Goal: Task Accomplishment & Management: Complete application form

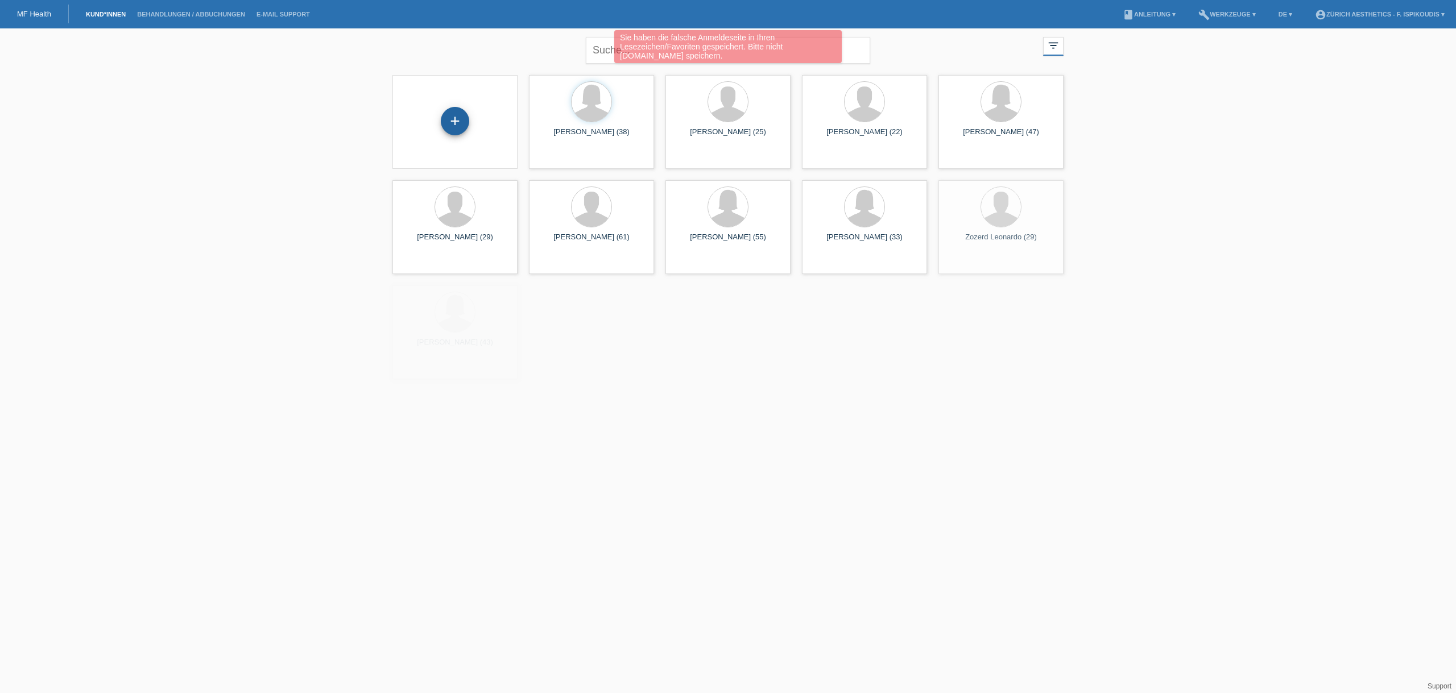
click at [457, 119] on div "+" at bounding box center [455, 121] width 28 height 28
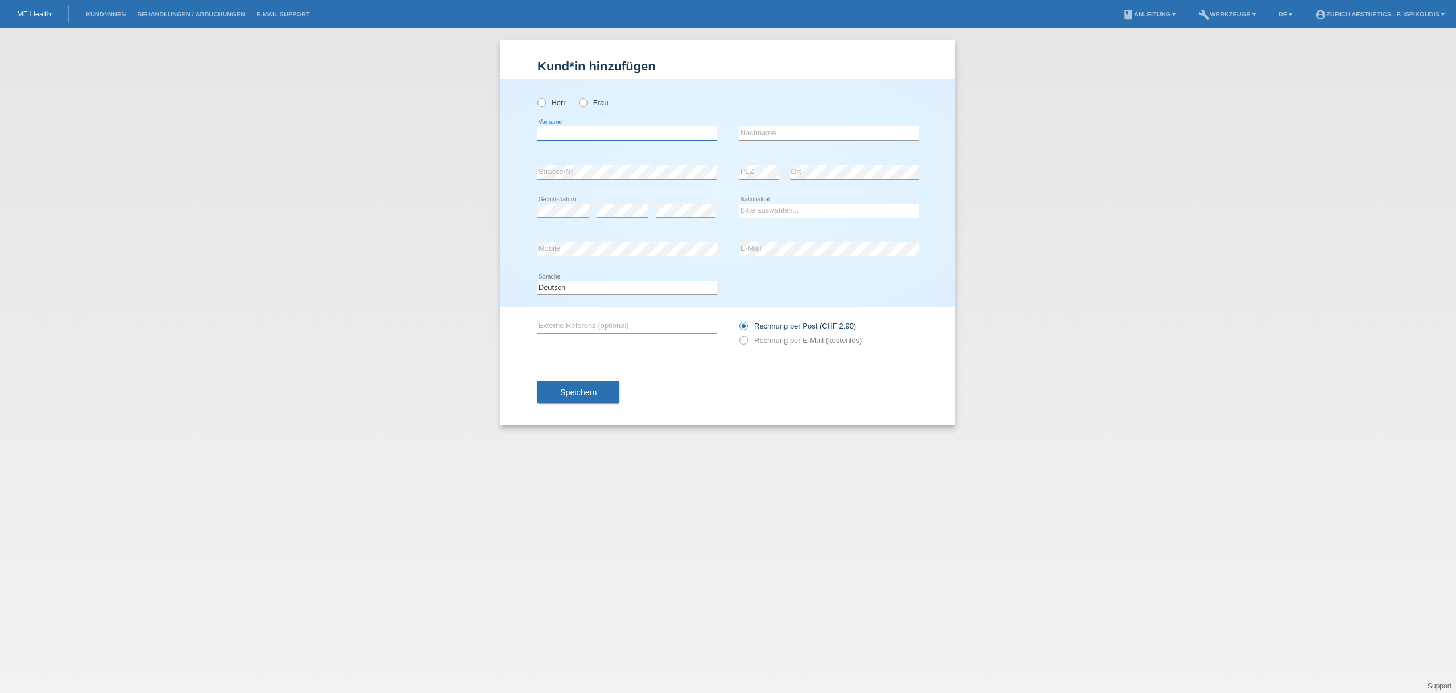
click at [571, 129] on input "text" at bounding box center [626, 133] width 179 height 14
click at [590, 96] on div "Herr Frau" at bounding box center [626, 102] width 179 height 23
click at [589, 102] on label "Frau" at bounding box center [593, 102] width 29 height 9
click at [586, 102] on input "Frau" at bounding box center [582, 101] width 7 height 7
radio input "true"
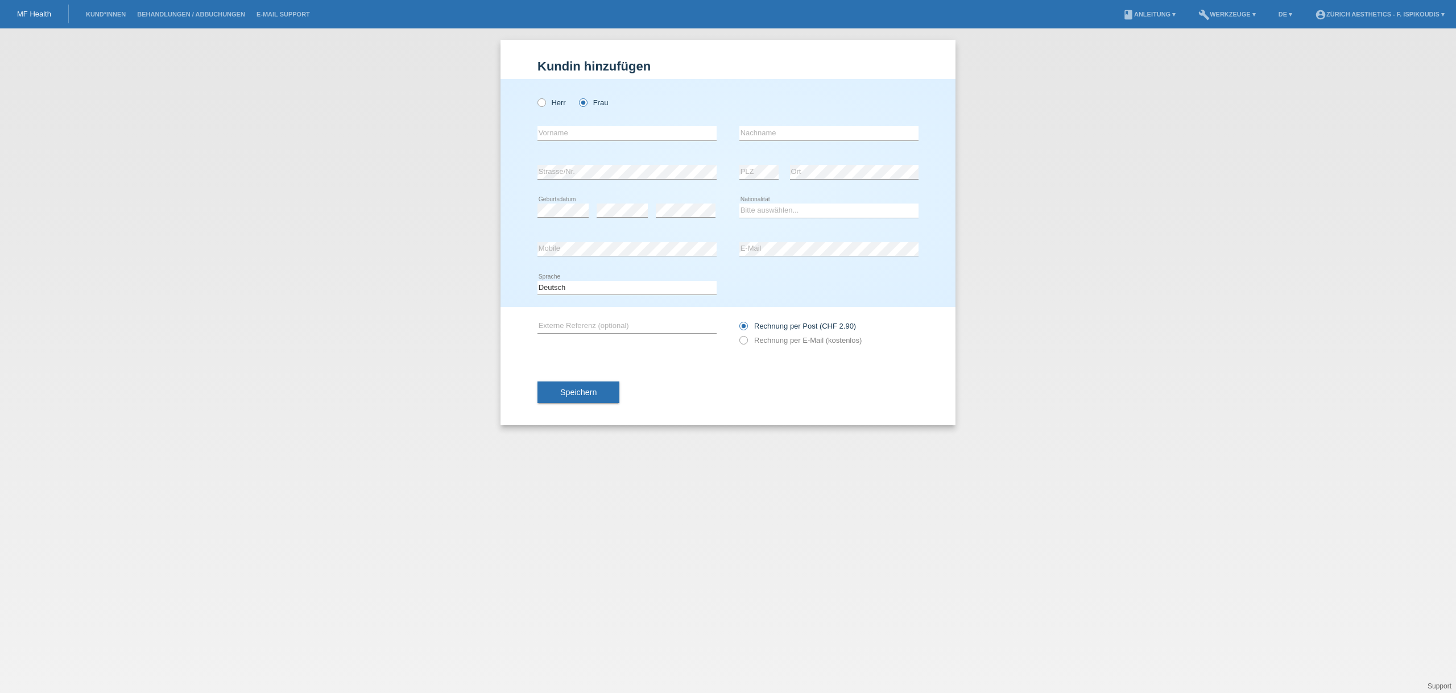
click at [577, 140] on icon at bounding box center [626, 140] width 179 height 1
click at [574, 130] on input "text" at bounding box center [626, 133] width 179 height 14
type input "Biljana"
type input "Roman"
click at [614, 239] on div "error Mobile" at bounding box center [626, 249] width 179 height 39
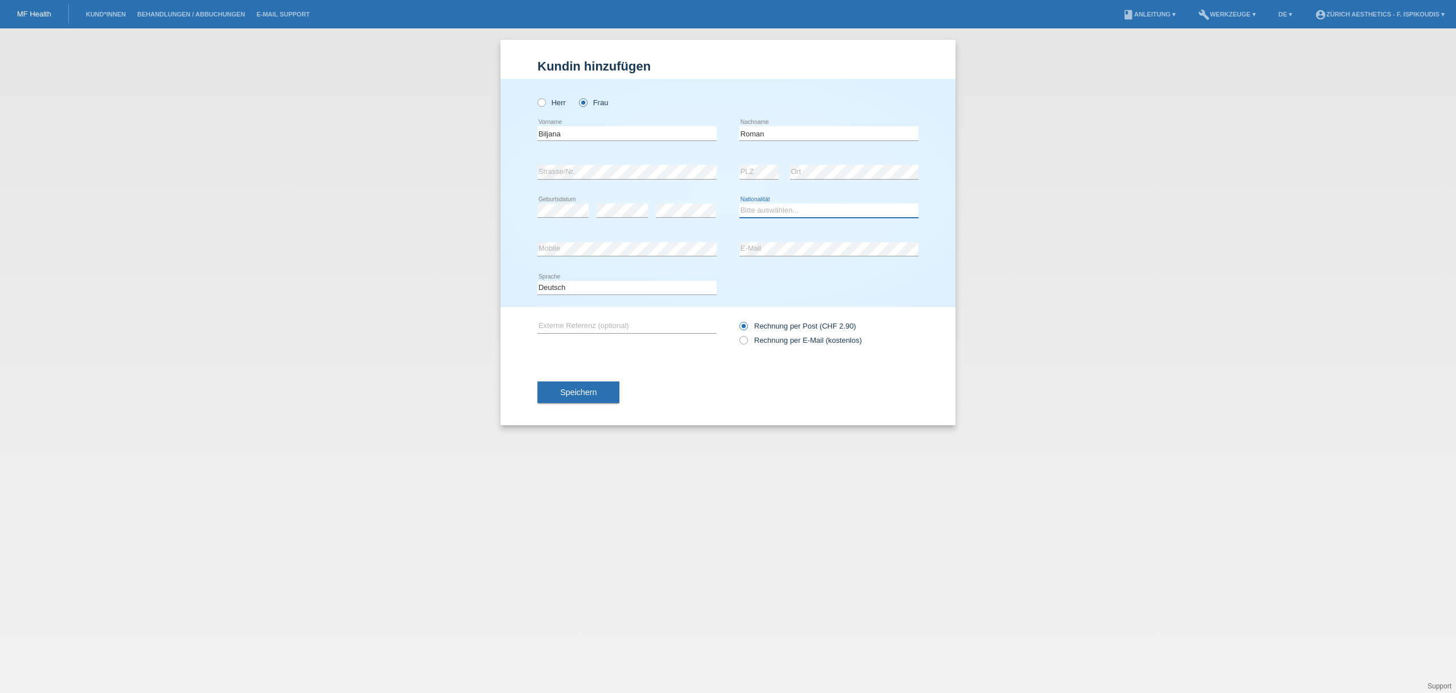
click at [768, 211] on select "Bitte auswählen... Schweiz Deutschland Liechtenstein Österreich ------------ Af…" at bounding box center [828, 211] width 179 height 14
select select "RS"
click at [739, 204] on select "Bitte auswählen... Schweiz Deutschland Liechtenstein Österreich ------------ Af…" at bounding box center [828, 211] width 179 height 14
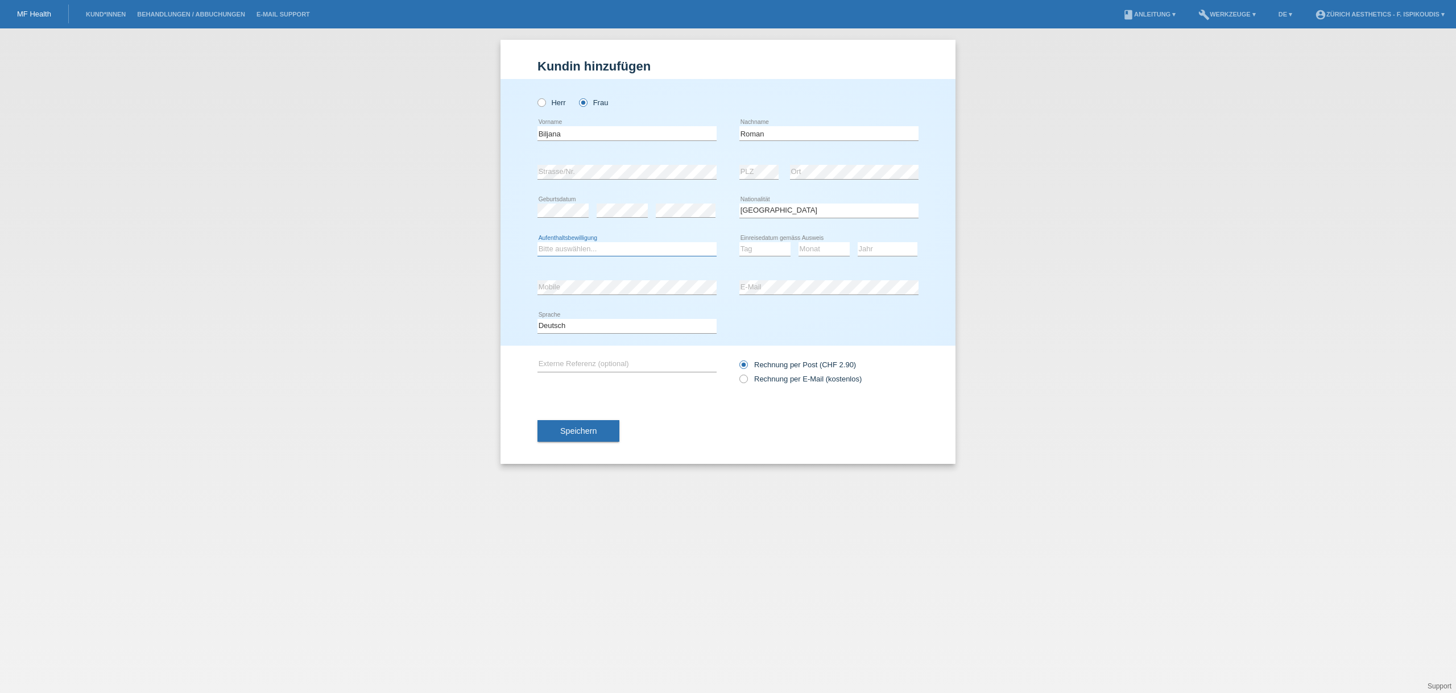
click at [636, 253] on select "Bitte auswählen... C B B - Flüchtlingsstatus Andere" at bounding box center [626, 249] width 179 height 14
select select "B"
click at [537, 242] on select "Bitte auswählen... C B B - Flüchtlingsstatus Andere" at bounding box center [626, 249] width 179 height 14
click at [789, 246] on select "Tag 01 02 03 04 05 06 07 08 09 10 11" at bounding box center [764, 249] width 51 height 14
select select "27"
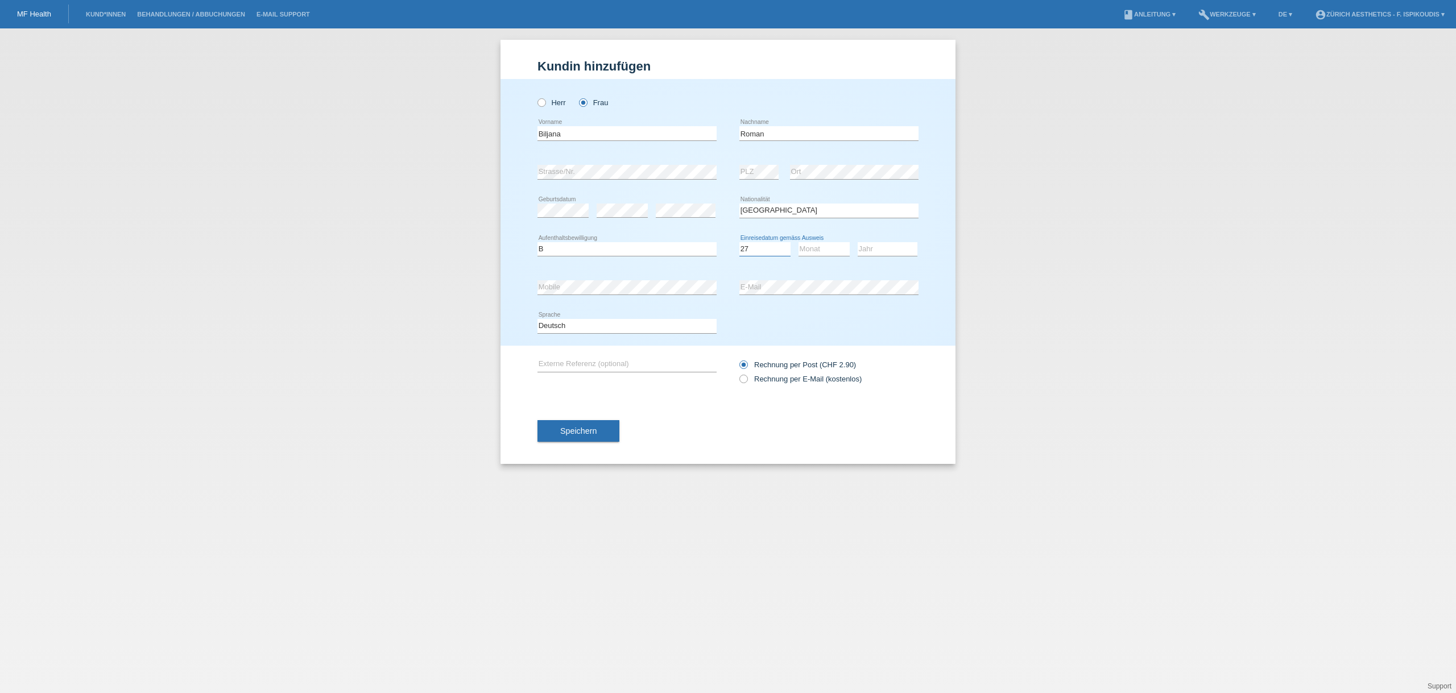
click at [739, 242] on select "Tag 01 02 03 04 05 06 07 08 09 10 11" at bounding box center [764, 249] width 51 height 14
click at [830, 248] on select "Monat 01 02 03 04 05 06 07 08 09 10 11" at bounding box center [823, 249] width 51 height 14
select select "03"
click at [798, 242] on select "Monat 01 02 03 04 05 06 07 08 09 10 11" at bounding box center [823, 249] width 51 height 14
click at [885, 243] on select "Jahr 2025 2024 2023 2022 2021 2020 2019 2018 2017 2016 2015 2014 2013 2012 2011…" at bounding box center [887, 249] width 60 height 14
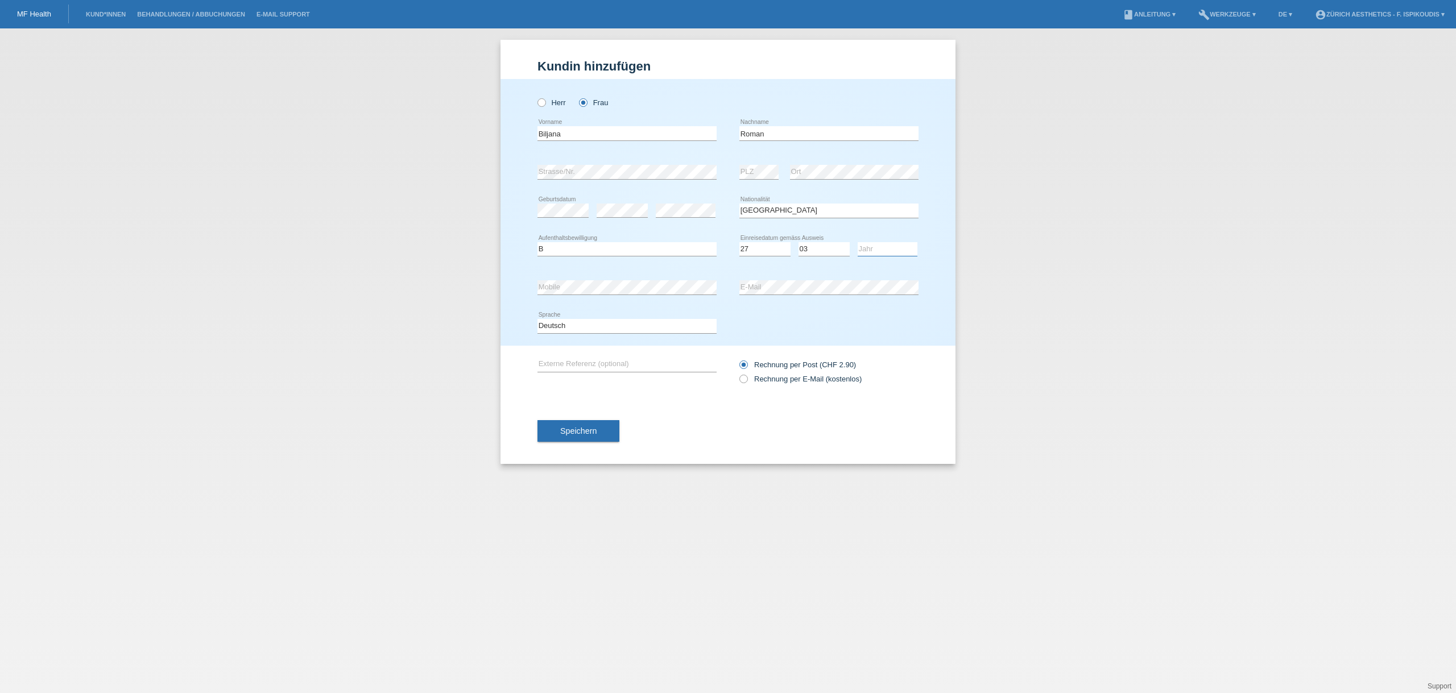
select select "2023"
click at [857, 242] on select "Jahr 2025 2024 2023 2022 2021 2020 2019 2018 2017 2016 2015 2014 2013 2012 2011…" at bounding box center [887, 249] width 60 height 14
click at [757, 377] on label "Rechnung per E-Mail (kostenlos)" at bounding box center [800, 379] width 122 height 9
click at [747, 377] on input "Rechnung per E-Mail (kostenlos)" at bounding box center [742, 382] width 7 height 14
radio input "true"
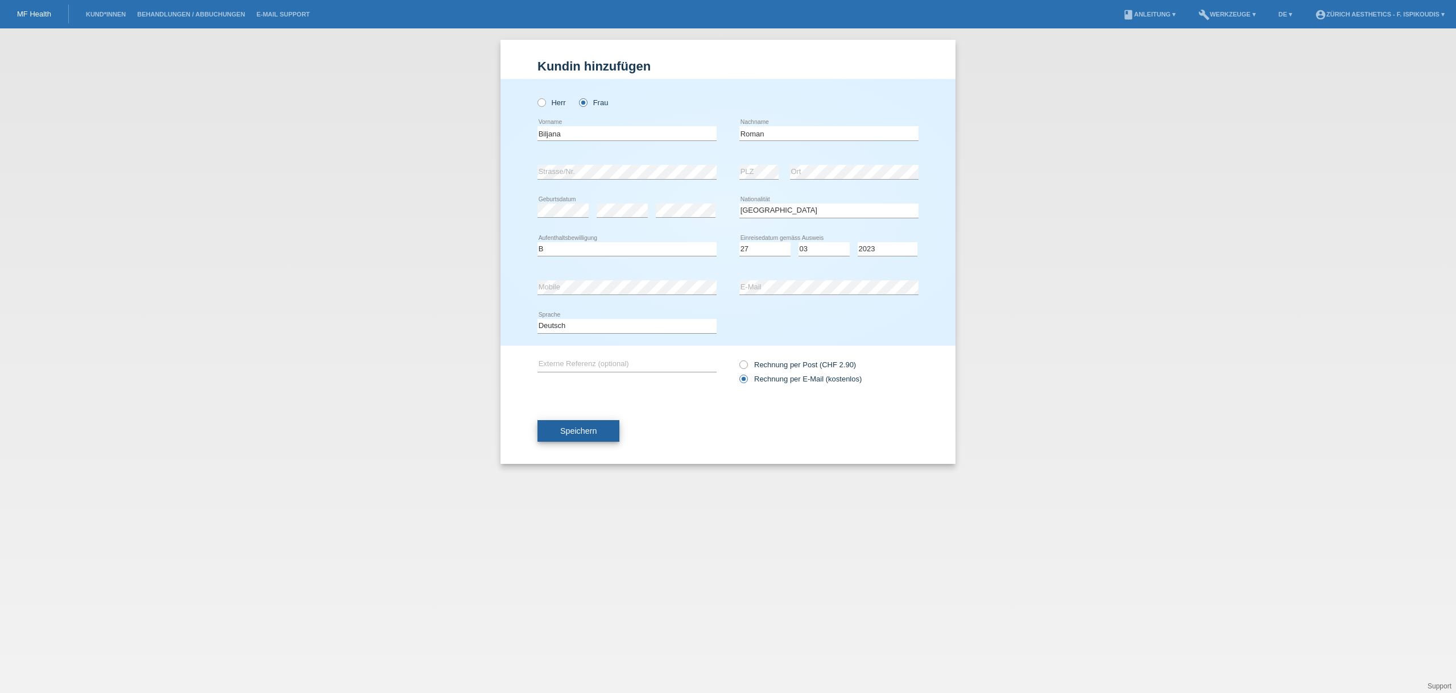
click at [599, 434] on button "Speichern" at bounding box center [578, 431] width 82 height 22
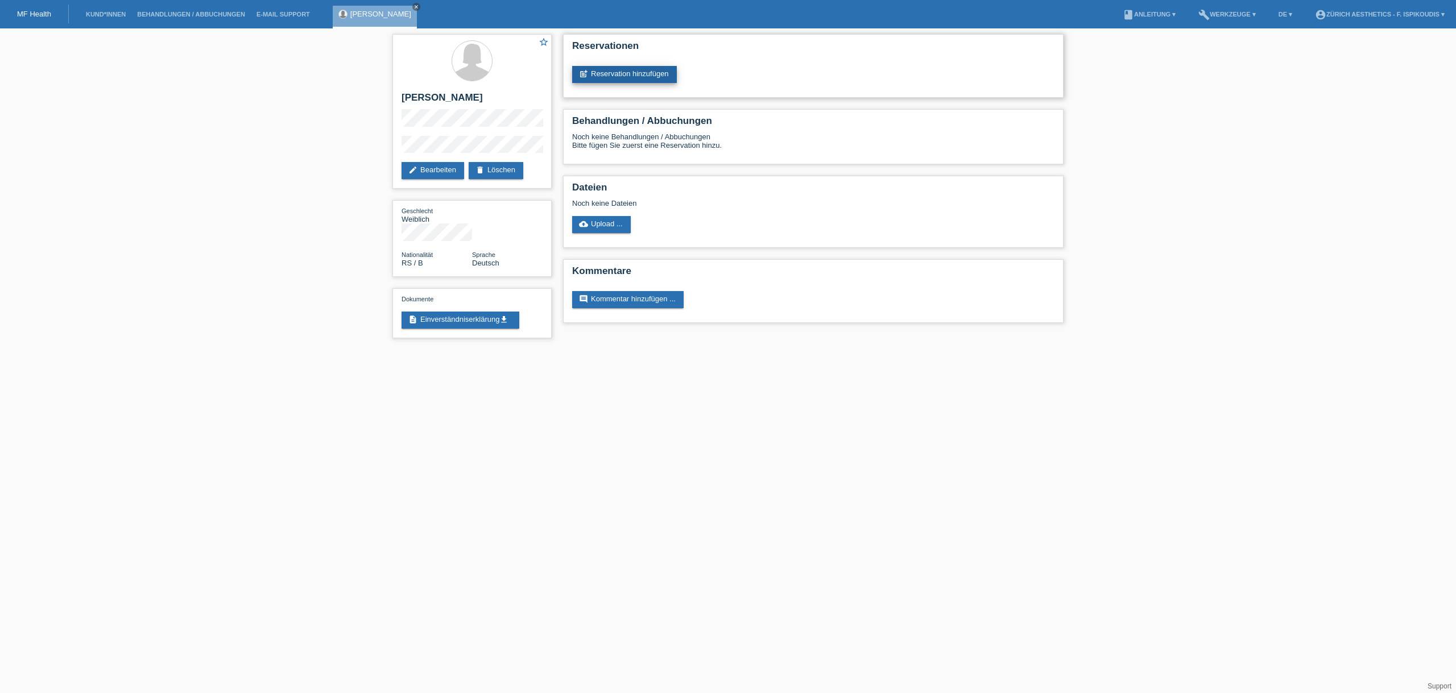
click at [649, 74] on link "post_add Reservation hinzufügen" at bounding box center [624, 74] width 105 height 17
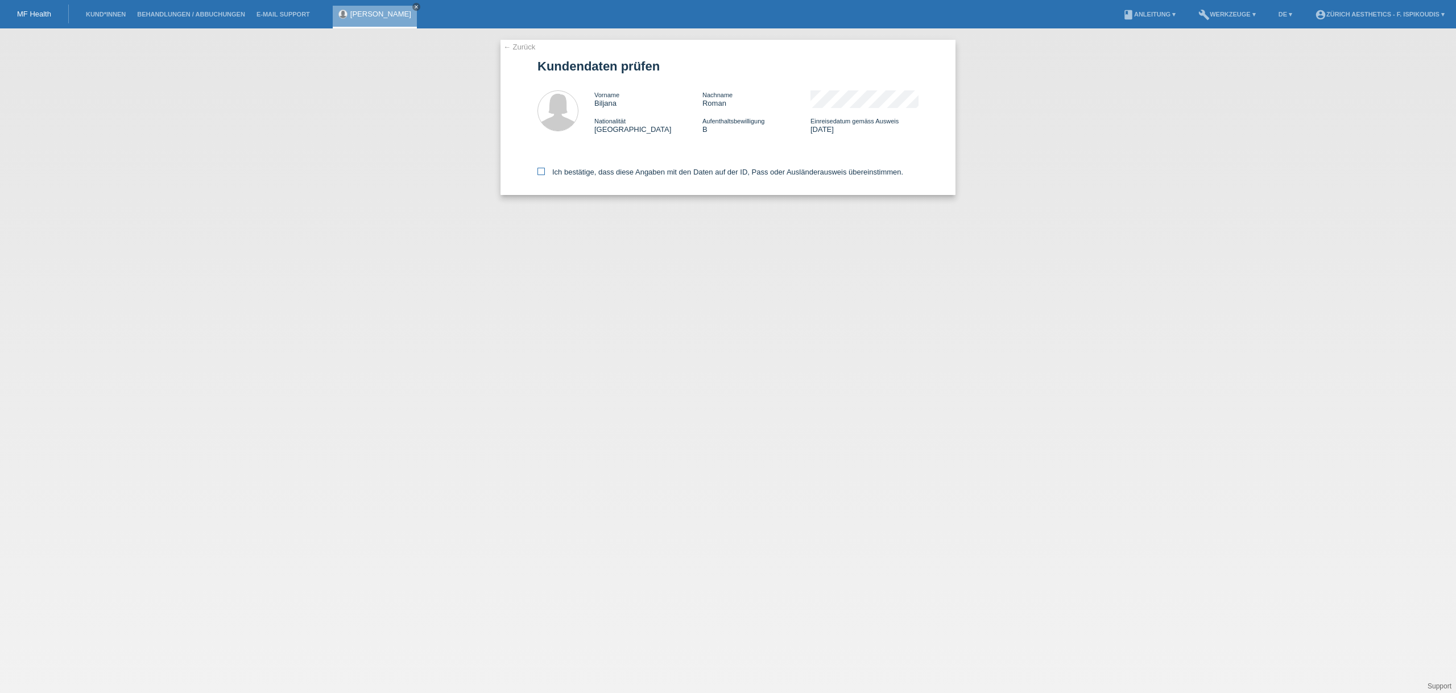
click at [601, 172] on label "Ich bestätige, dass diese Angaben mit den Daten auf der ID, Pass oder Ausländer…" at bounding box center [720, 172] width 366 height 9
click at [545, 172] on input "Ich bestätige, dass diese Angaben mit den Daten auf der ID, Pass oder Ausländer…" at bounding box center [540, 171] width 7 height 7
checkbox input "true"
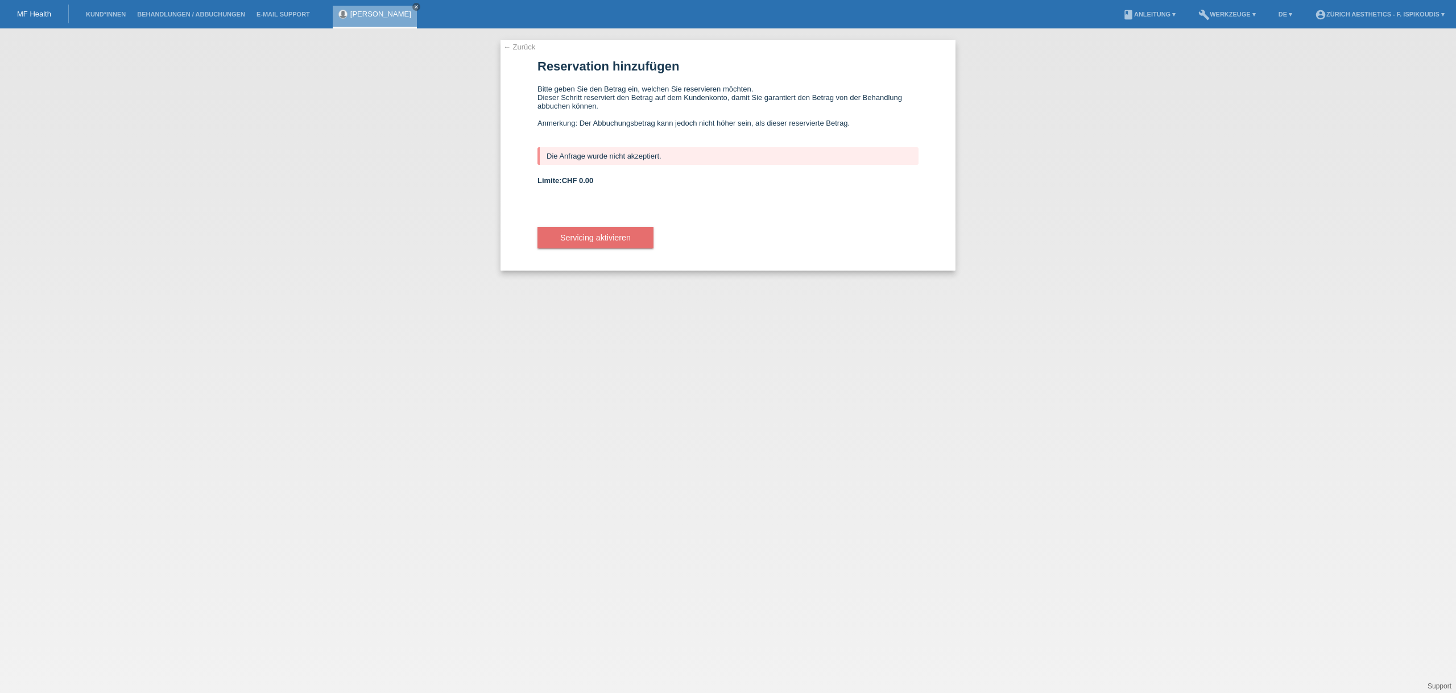
click at [528, 60] on div "← Zurück Reservation hinzufügen Bitte geben Sie den Betrag ein, welchen Sie res…" at bounding box center [727, 155] width 455 height 231
click at [528, 48] on link "← Zurück" at bounding box center [519, 47] width 32 height 9
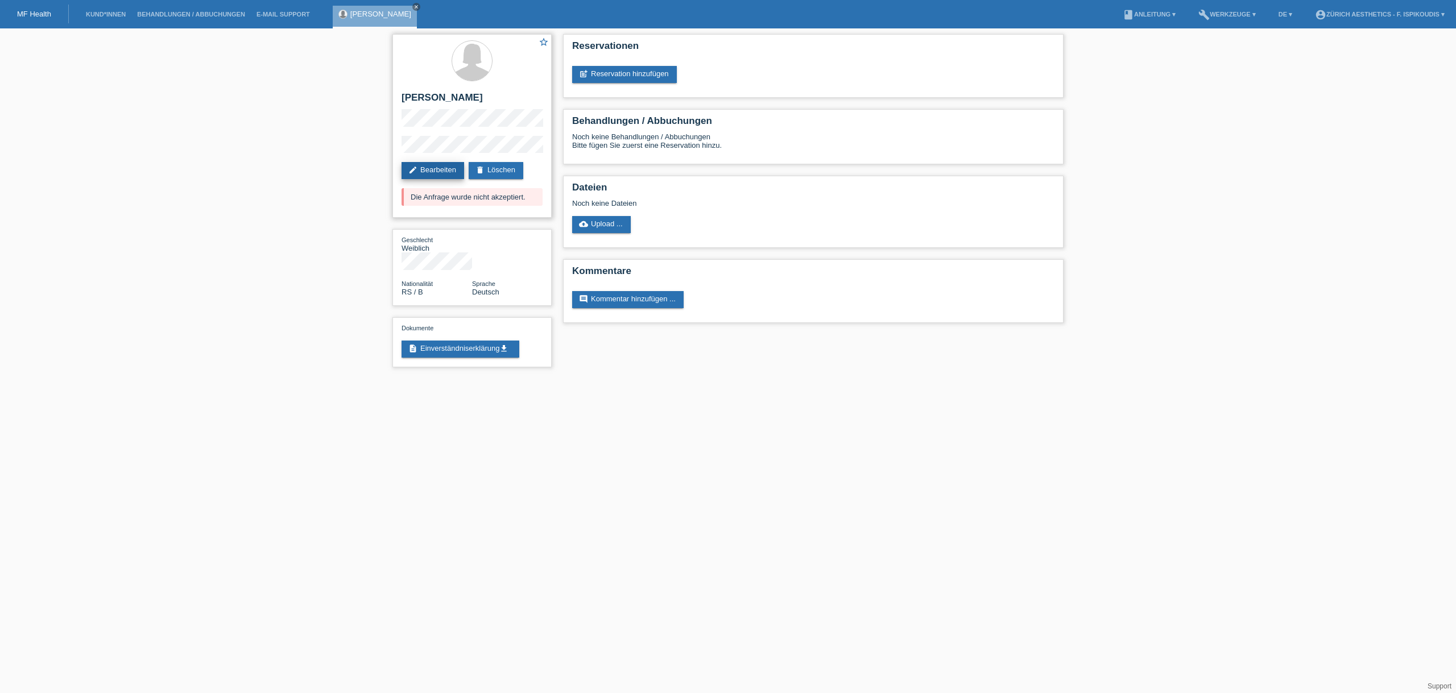
click at [430, 169] on link "edit Bearbeiten" at bounding box center [432, 170] width 63 height 17
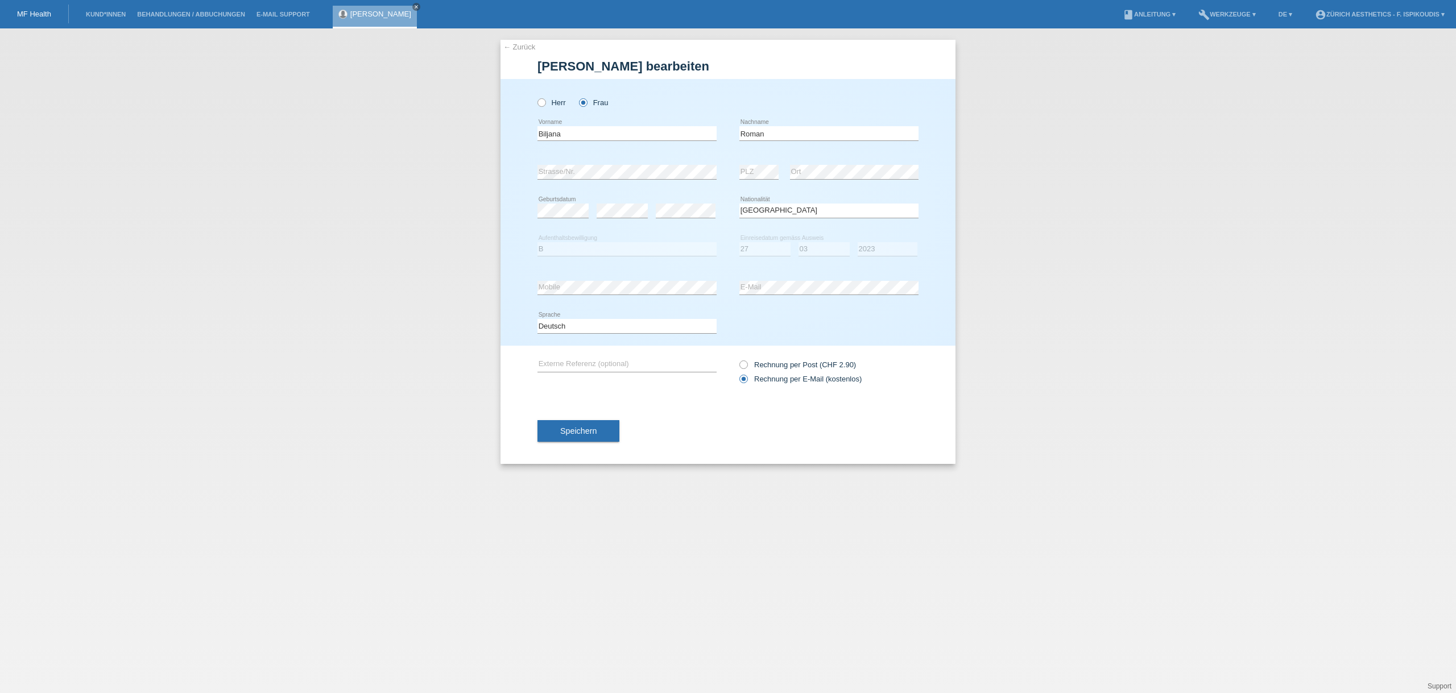
select select "RS"
select select "B"
select select "27"
select select "03"
click at [895, 238] on div "Jahr 2025 2024 2023 2022 2021 2020 2019 2018 2017" at bounding box center [887, 249] width 60 height 39
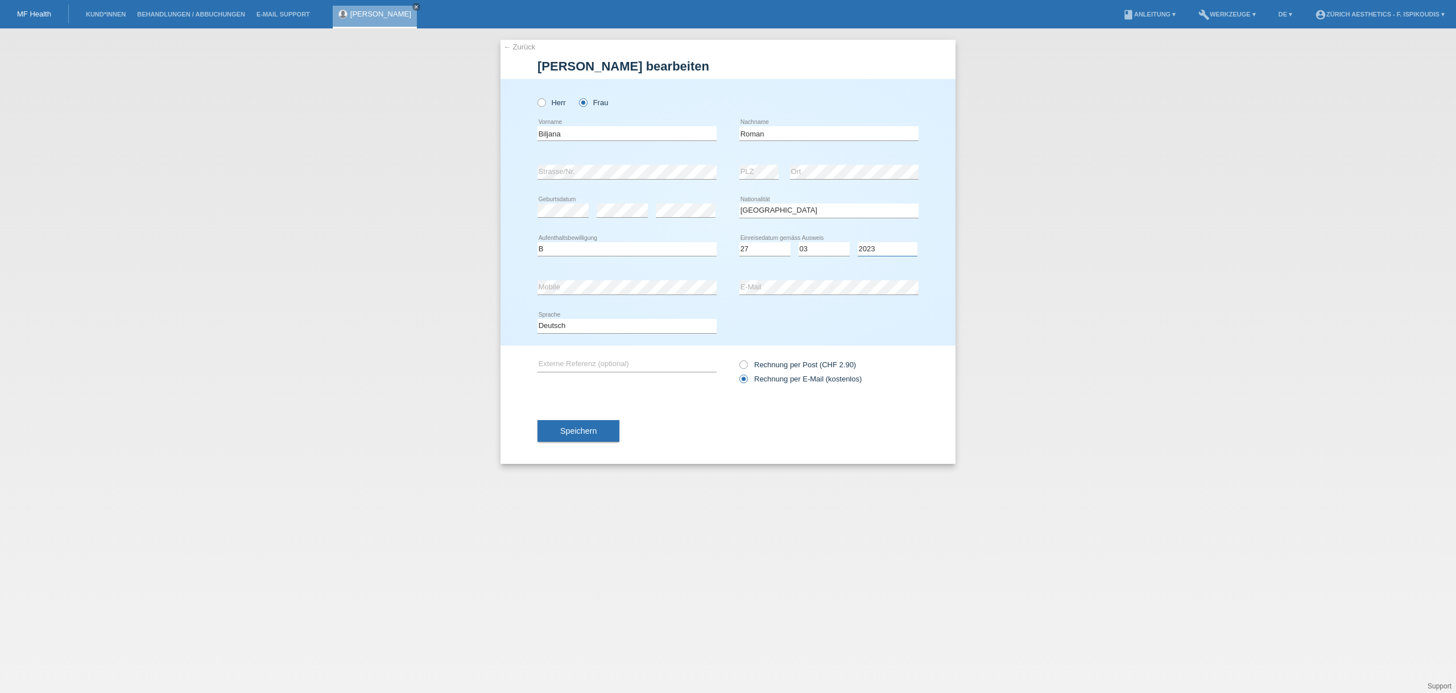
click at [894, 244] on select "Jahr 2025 2024 2023 2022 2021 2020 2019 2018 2017 2016 2015 2014 2013 2012 2011…" at bounding box center [887, 249] width 60 height 14
select select "2025"
click at [857, 242] on select "Jahr 2025 2024 2023 2022 2021 2020 2019 2018 2017 2016 2015 2014 2013 2012 2011…" at bounding box center [887, 249] width 60 height 14
click at [789, 244] on select "Tag 01 02 03 04 05 06 07 08 09 10 11" at bounding box center [764, 249] width 51 height 14
select select "23"
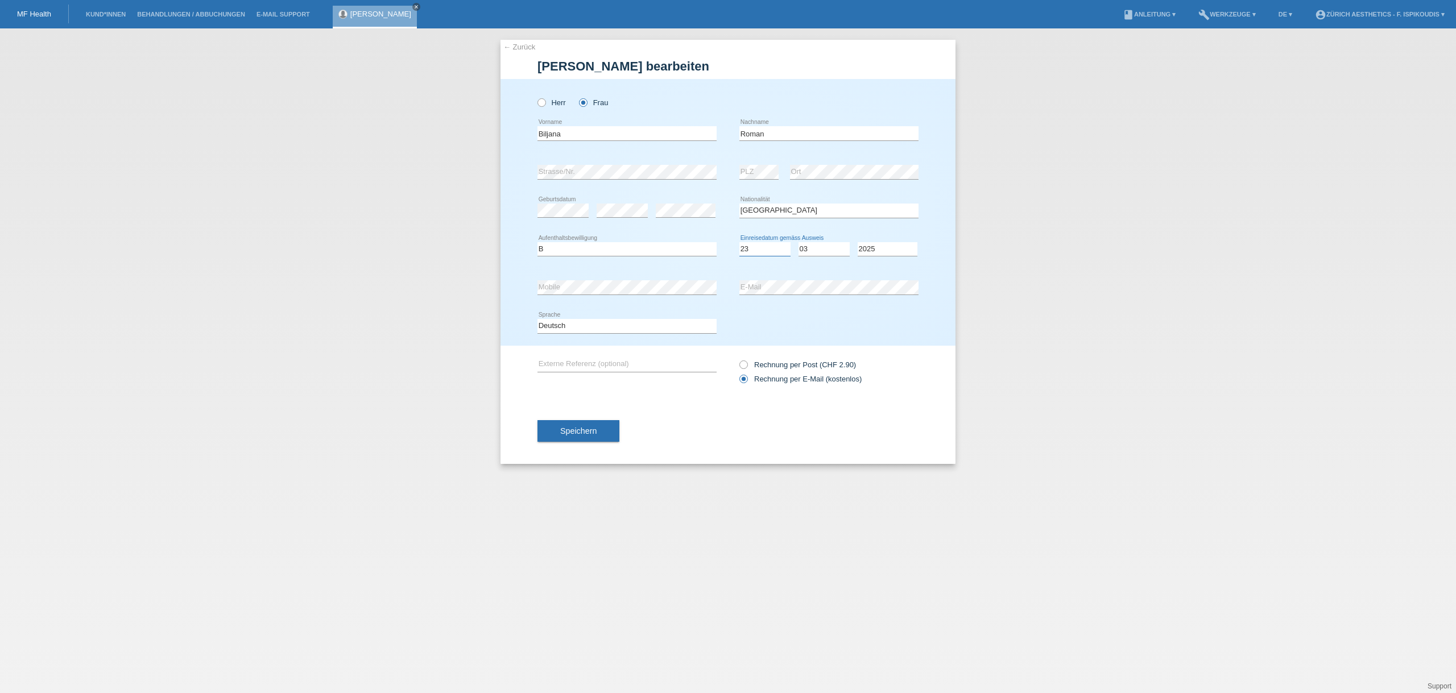
click at [739, 242] on select "Tag 01 02 03 04 05 06 07 08 09 10 11" at bounding box center [764, 249] width 51 height 14
click at [593, 431] on span "Speichern" at bounding box center [578, 430] width 36 height 9
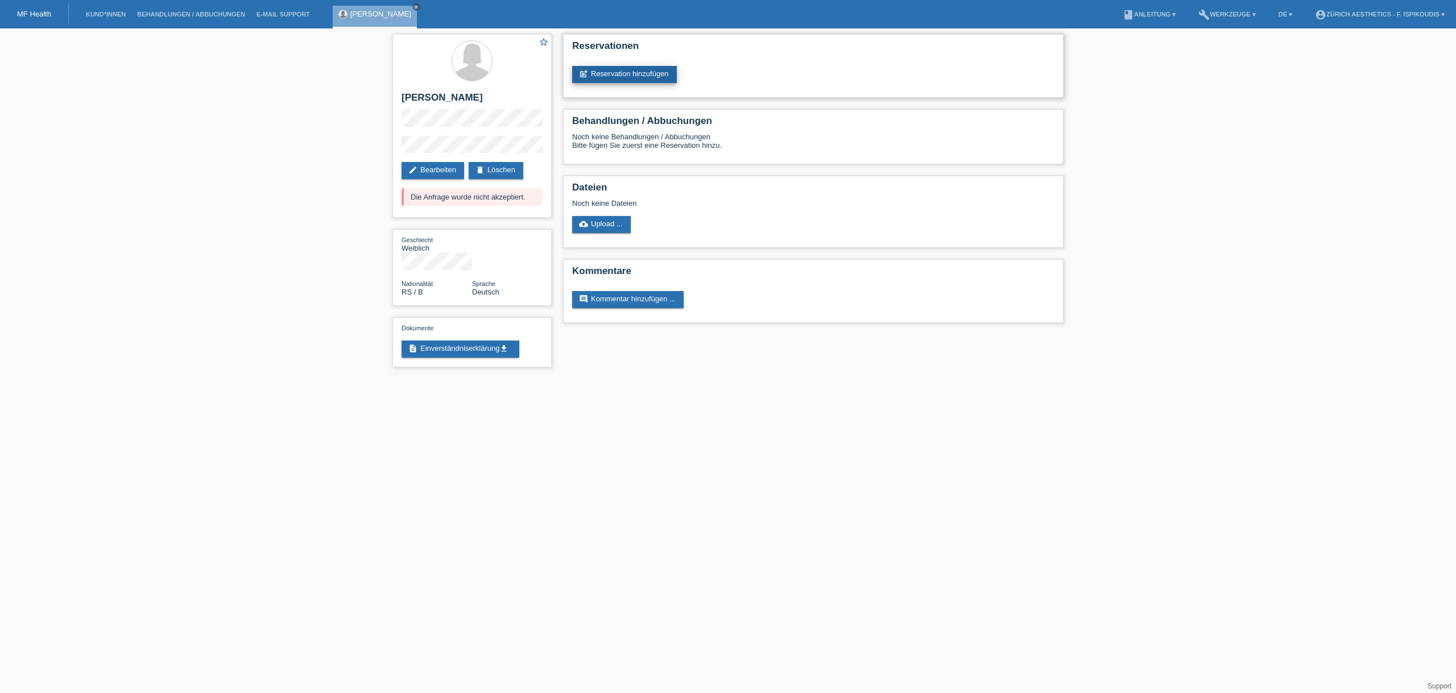
click at [635, 74] on link "post_add Reservation hinzufügen" at bounding box center [624, 74] width 105 height 17
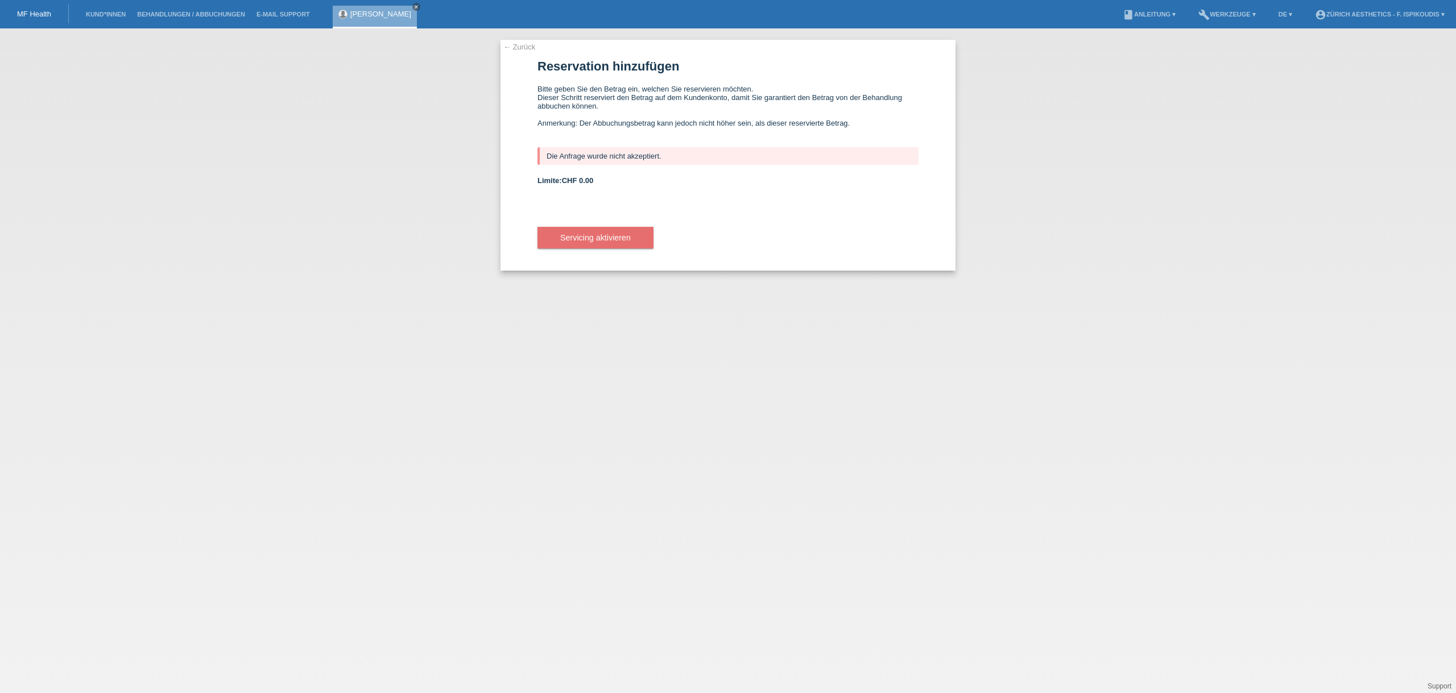
click at [517, 43] on link "← Zurück" at bounding box center [519, 47] width 32 height 9
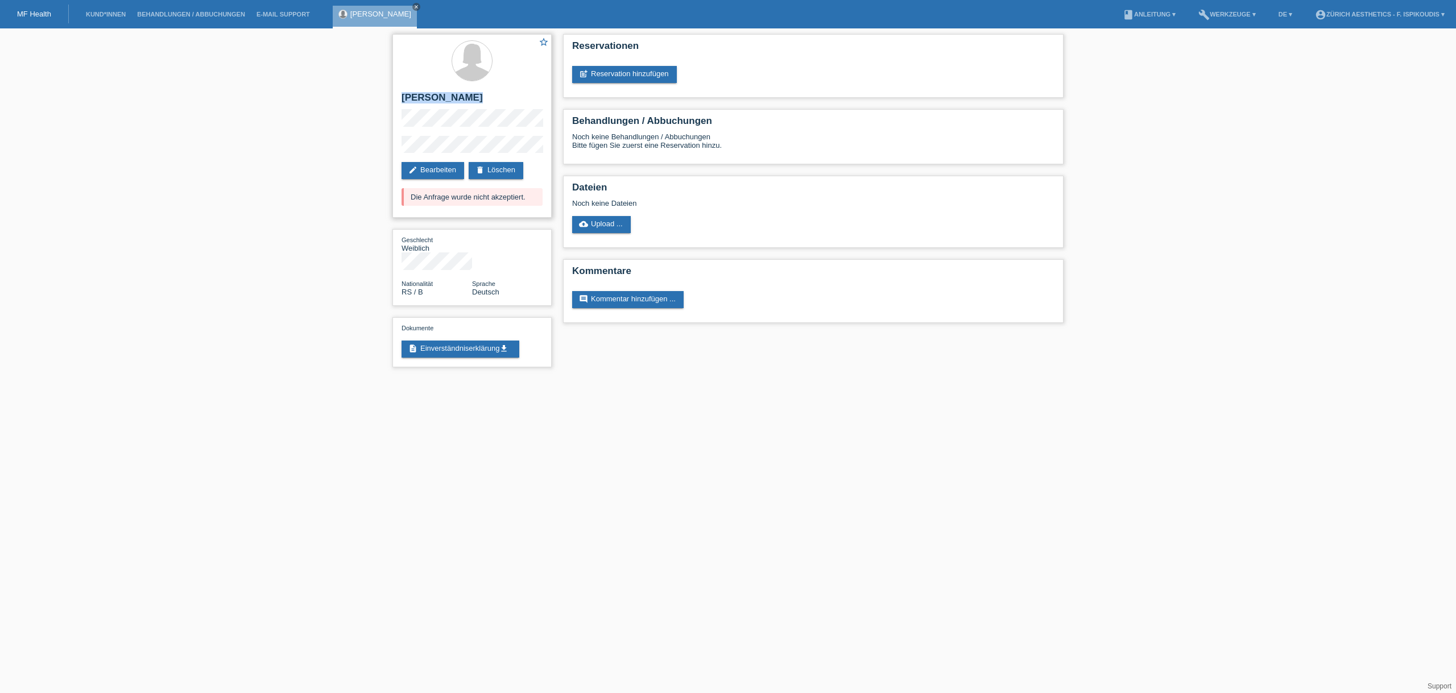
drag, startPoint x: 496, startPoint y: 134, endPoint x: 401, endPoint y: 104, distance: 98.9
click at [401, 104] on div "star_border Biljana Roman edit Bearbeiten delete Löschen Die Anfrage wurde nich…" at bounding box center [471, 126] width 159 height 184
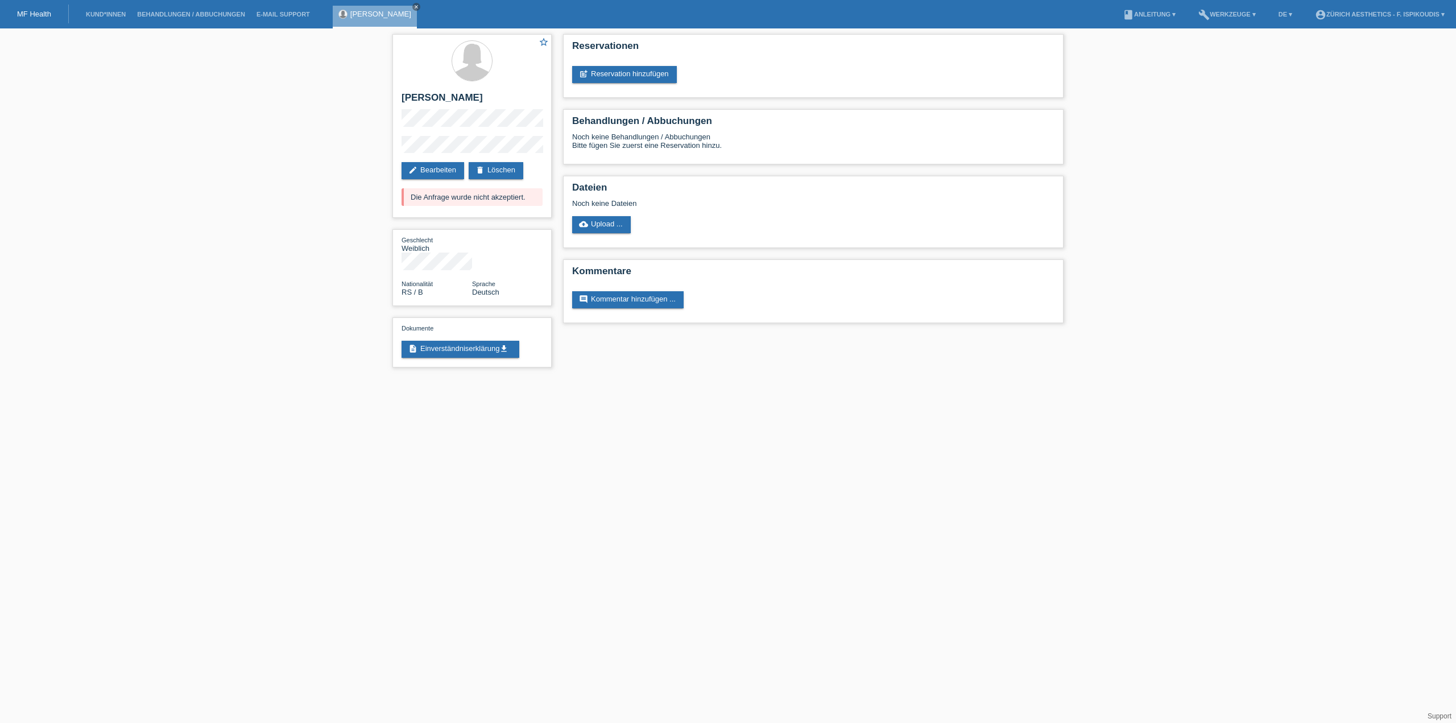
click at [286, 19] on li "E-Mail Support" at bounding box center [283, 14] width 65 height 29
click at [196, 13] on link "Behandlungen / Abbuchungen" at bounding box center [190, 14] width 119 height 7
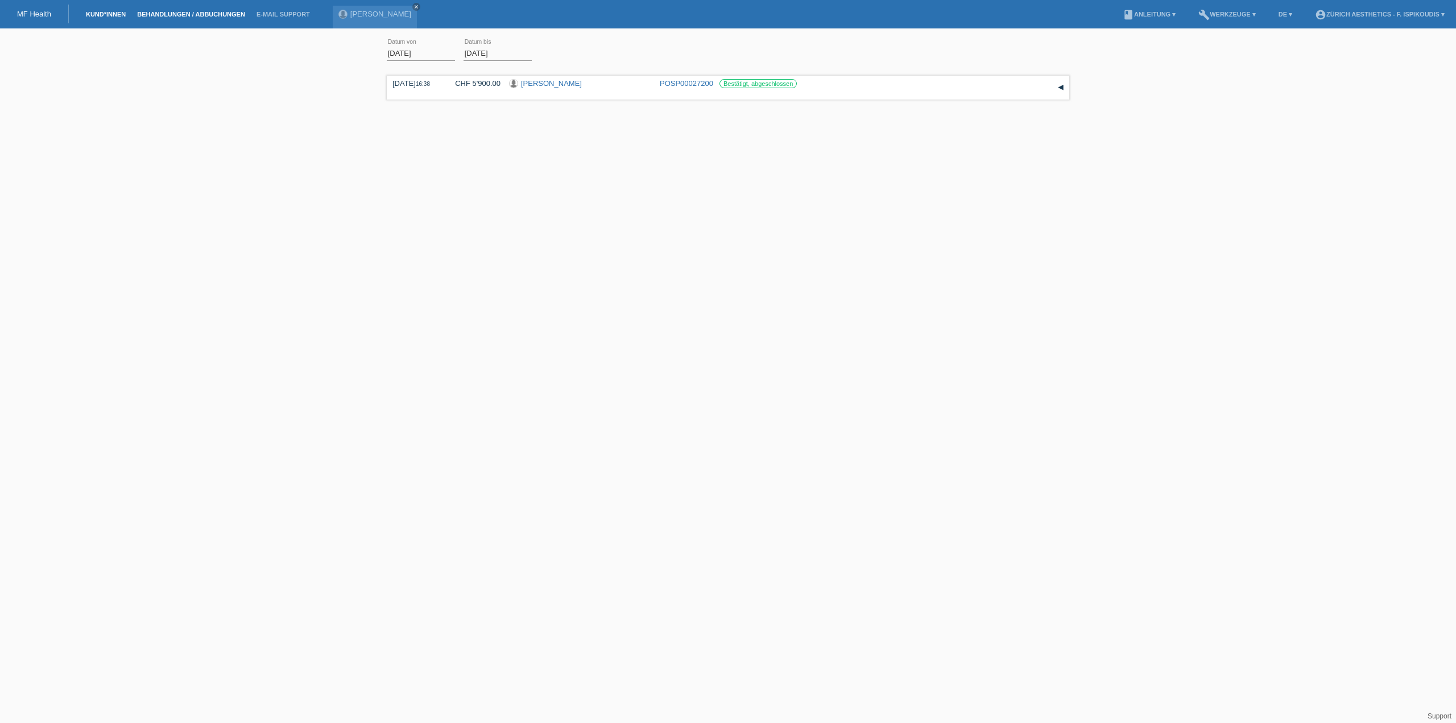
click at [113, 13] on link "Kund*innen" at bounding box center [105, 14] width 51 height 7
click at [643, 41] on input "text" at bounding box center [728, 50] width 284 height 27
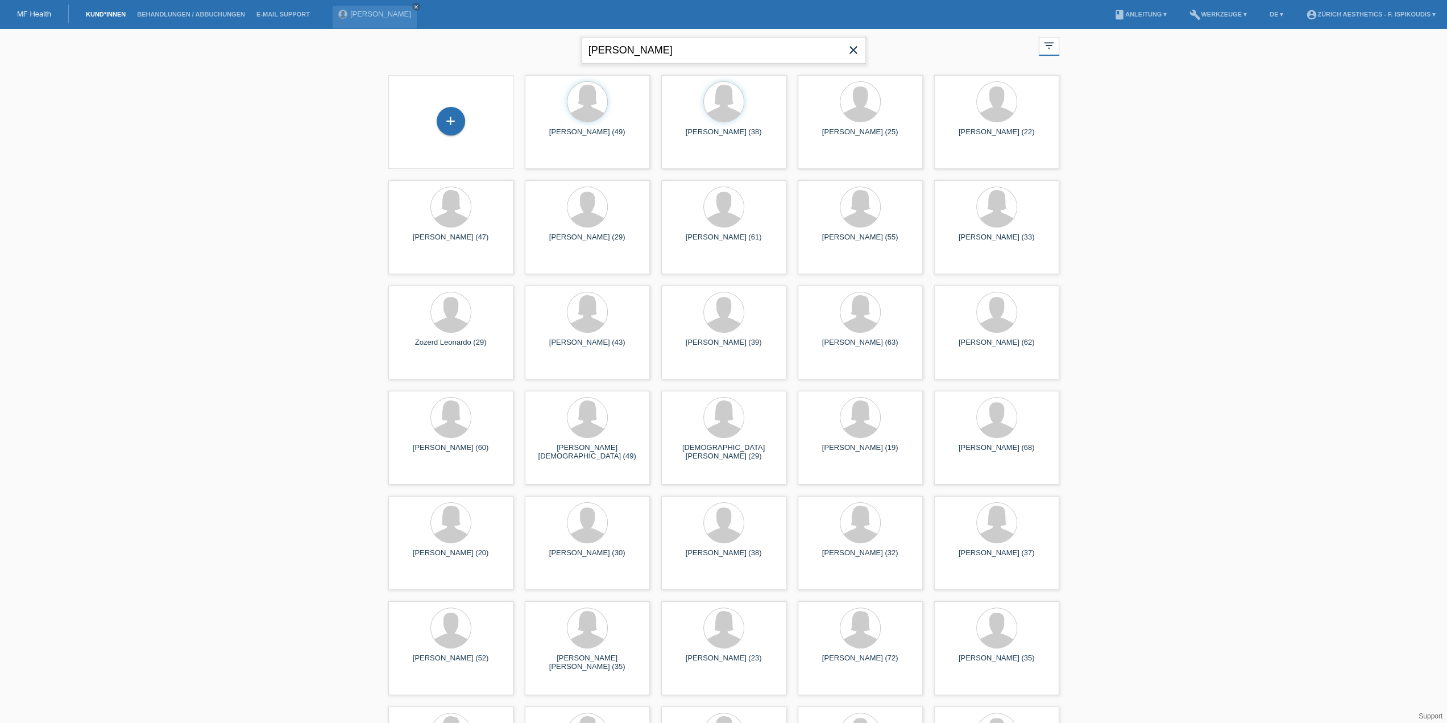
type input "[PERSON_NAME]"
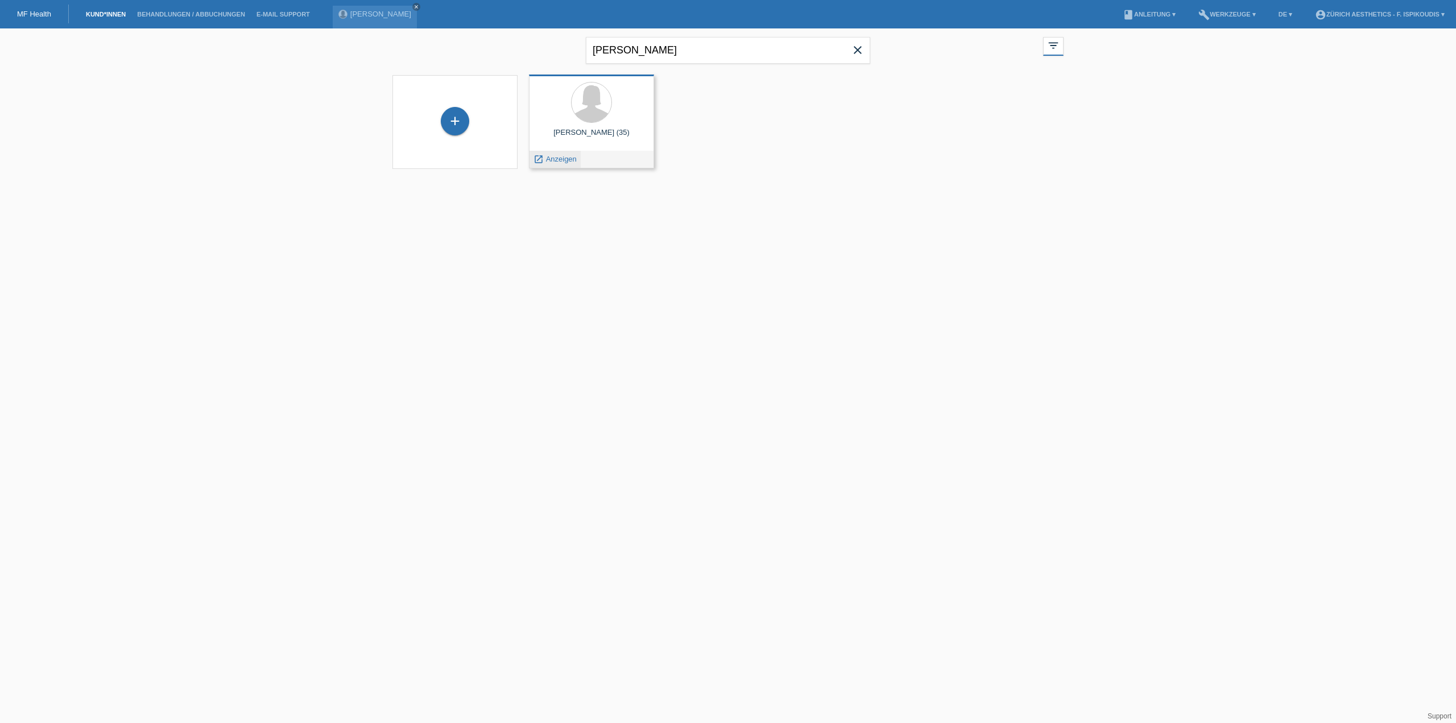
click at [560, 159] on span "Anzeigen" at bounding box center [561, 159] width 31 height 9
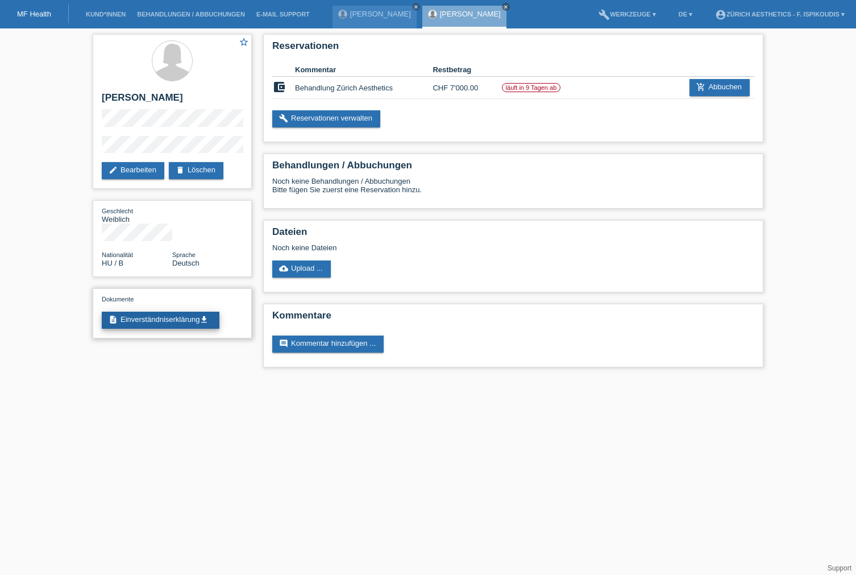
click at [183, 312] on link "description Einverständniserklärung get_app" at bounding box center [161, 320] width 118 height 17
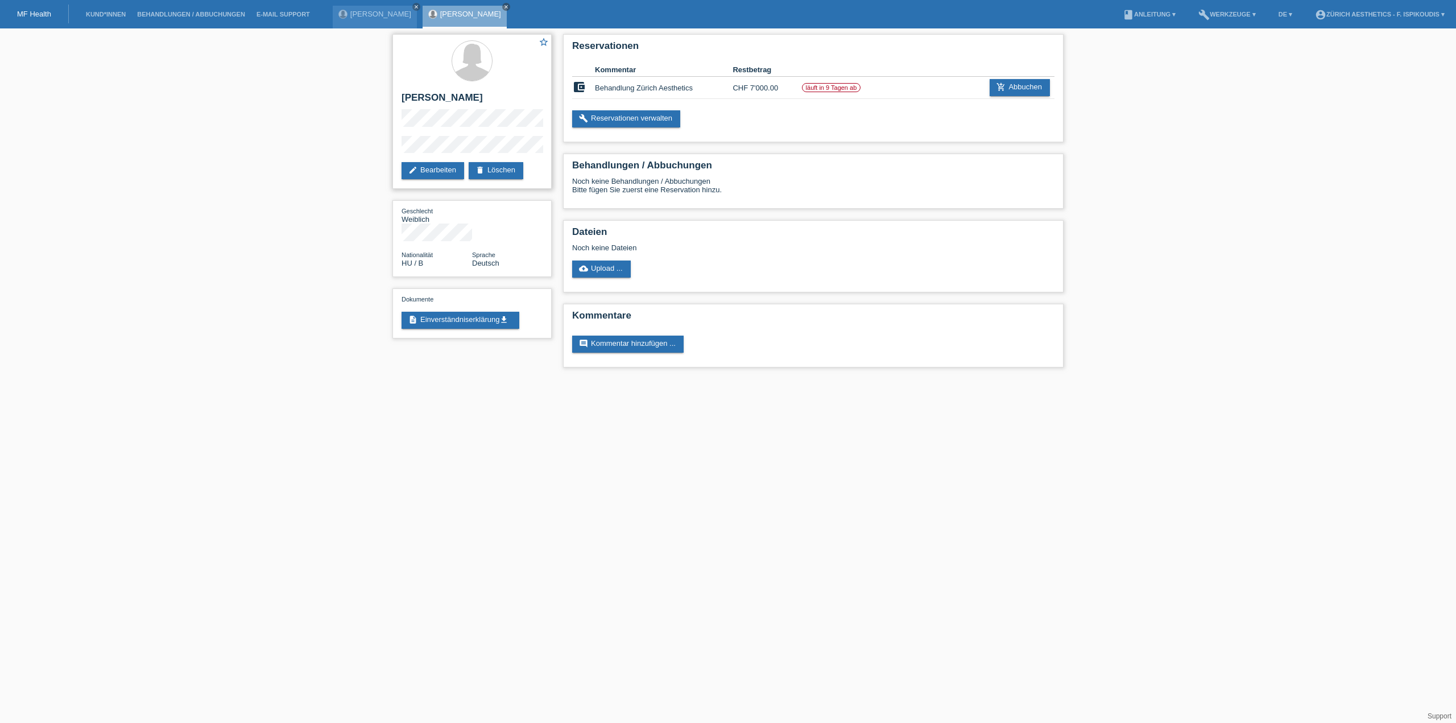
click at [397, 151] on div "star_border [PERSON_NAME] edit Bearbeiten delete Löschen" at bounding box center [471, 111] width 159 height 155
drag, startPoint x: 868, startPoint y: 87, endPoint x: 782, endPoint y: 87, distance: 85.9
click at [782, 87] on tr "account_balance_wallet Behandlung Zürich Aesthetics CHF 7'000.00 läuft in 9 Tag…" at bounding box center [813, 88] width 482 height 22
click at [782, 87] on td "CHF 7'000.00" at bounding box center [766, 88] width 69 height 22
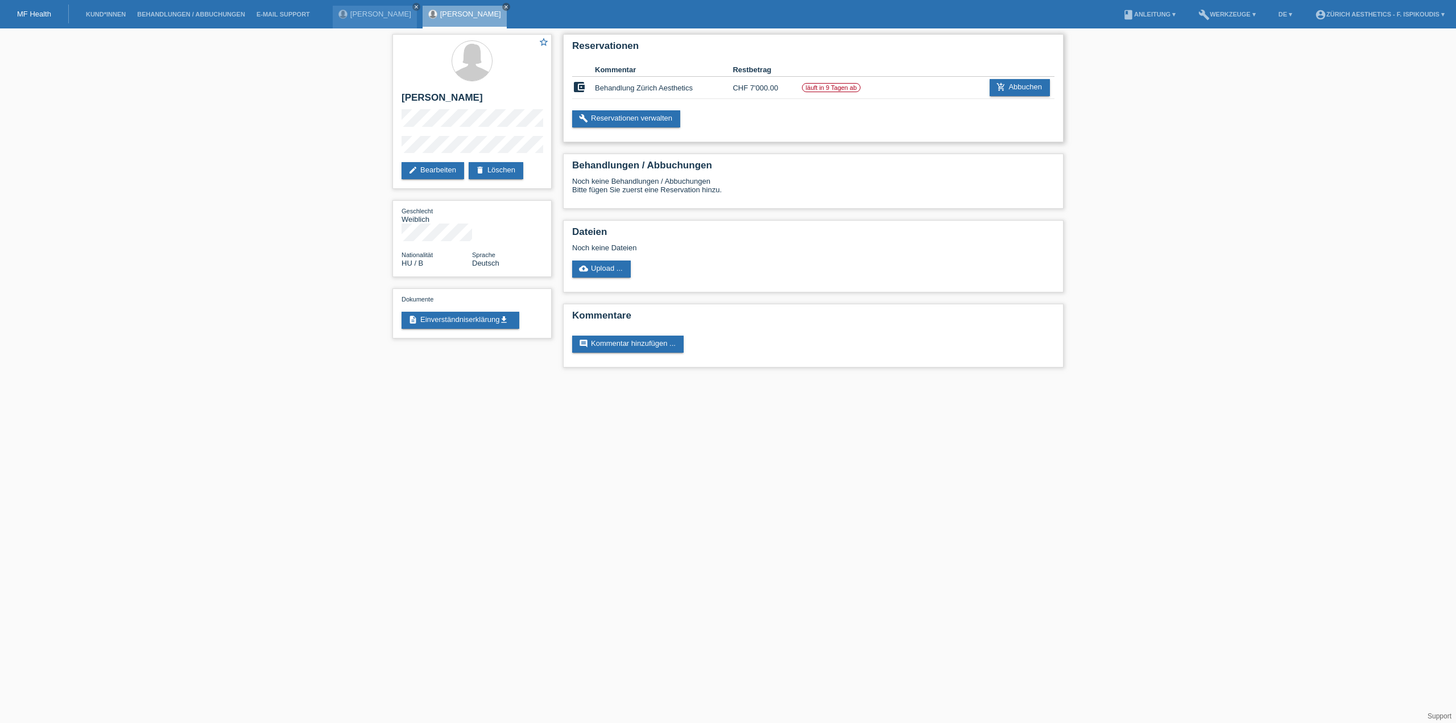
click at [846, 87] on label "läuft in 9 Tagen ab" at bounding box center [831, 87] width 59 height 9
